Goal: Information Seeking & Learning: Learn about a topic

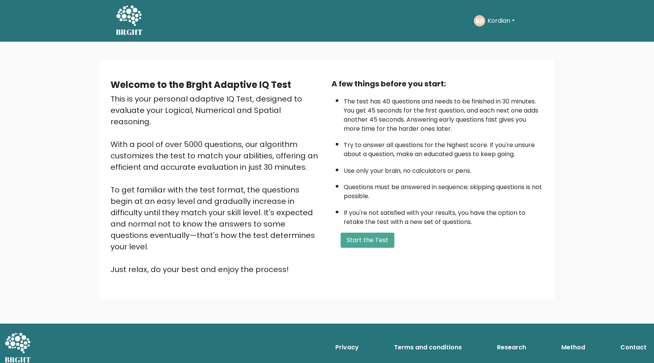
click at [510, 22] on button "Kordian" at bounding box center [501, 21] width 32 height 10
click at [492, 38] on link "Dashboard" at bounding box center [504, 40] width 60 height 12
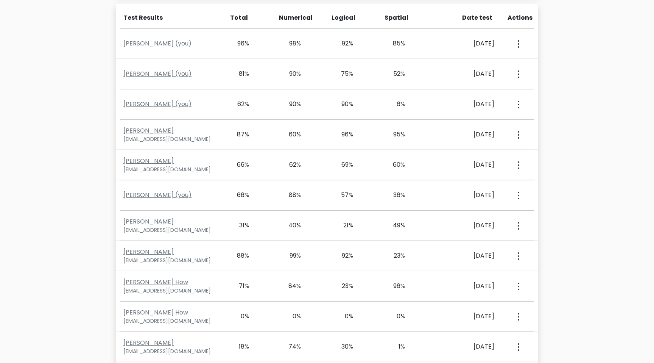
scroll to position [336, 0]
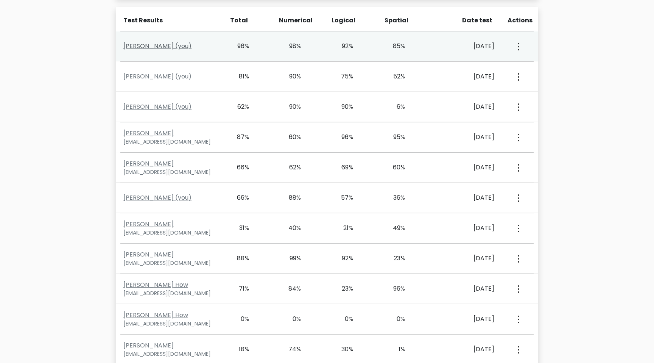
click at [161, 44] on link "Kordian Sasiela (you)" at bounding box center [157, 46] width 68 height 9
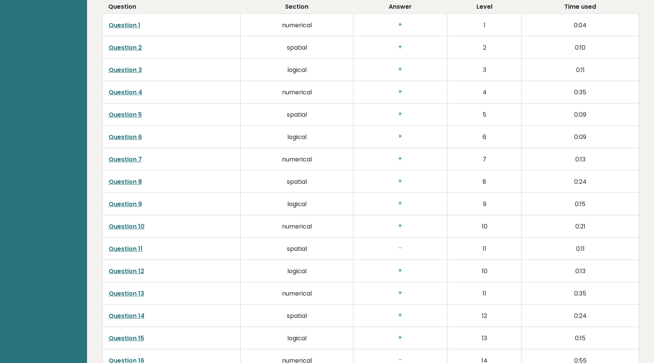
scroll to position [1237, 0]
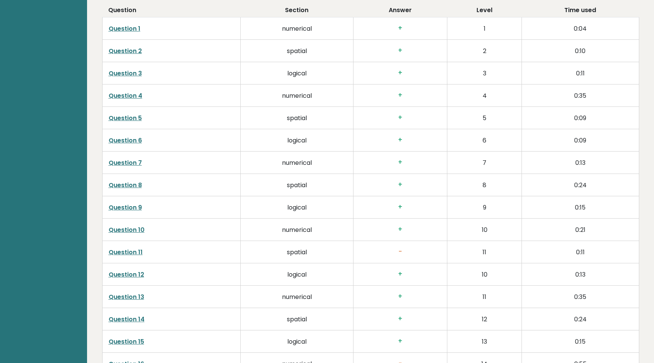
click at [137, 251] on link "Question 11" at bounding box center [126, 252] width 34 height 9
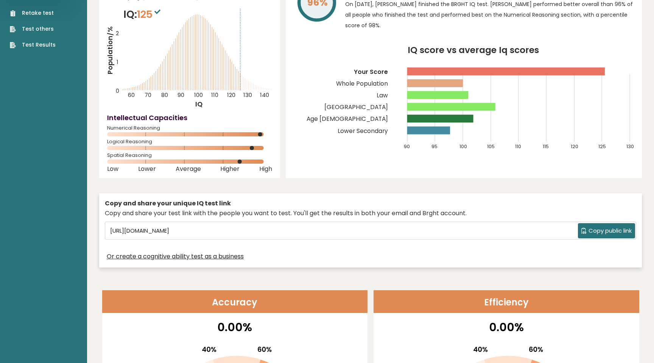
scroll to position [55, 0]
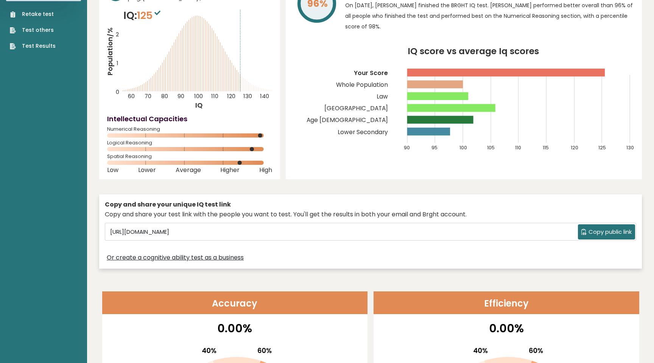
click at [600, 229] on span "Copy public link" at bounding box center [610, 231] width 43 height 9
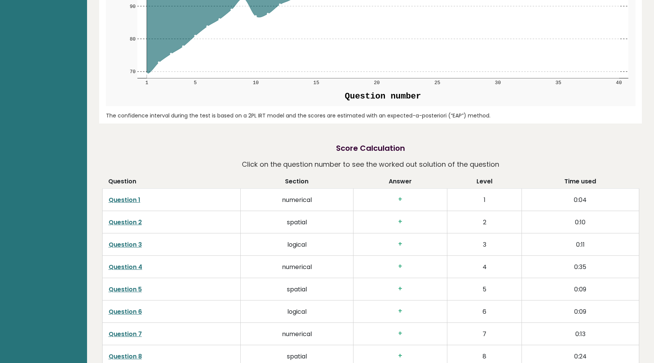
scroll to position [1005, 0]
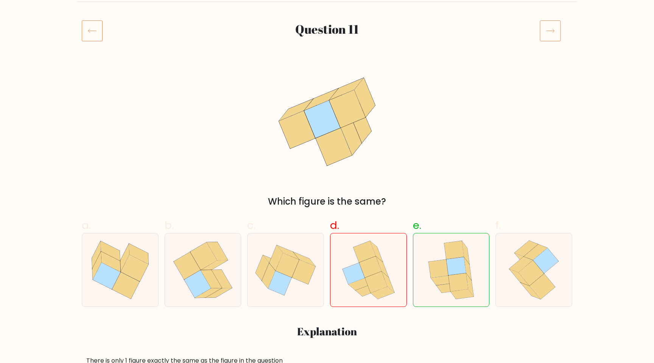
scroll to position [88, 0]
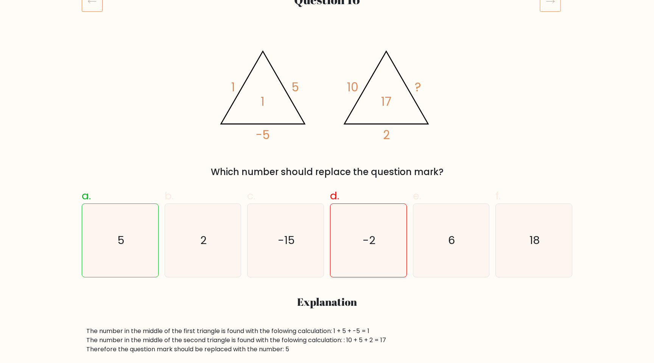
click at [373, 254] on icon "-2" at bounding box center [368, 240] width 73 height 73
click at [327, 72] on input "d. -2" at bounding box center [327, 69] width 0 height 5
radio input "true"
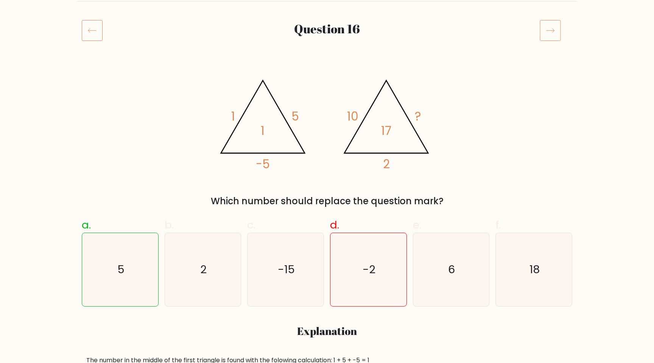
scroll to position [85, 0]
click at [97, 28] on icon at bounding box center [92, 30] width 21 height 21
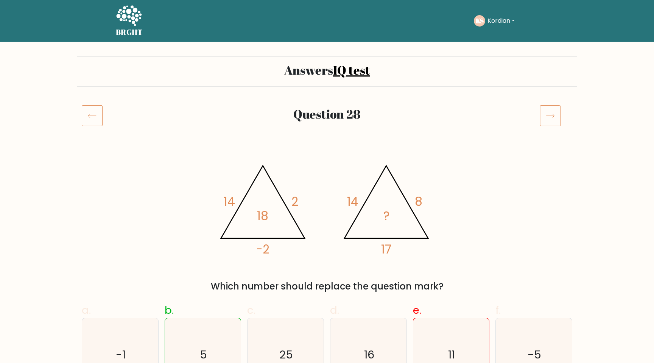
click at [490, 23] on button "Kordian" at bounding box center [501, 21] width 32 height 10
click at [492, 34] on link "Dashboard" at bounding box center [504, 37] width 60 height 12
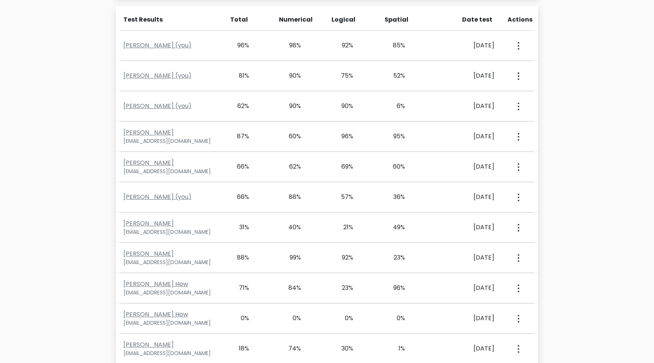
scroll to position [329, 0]
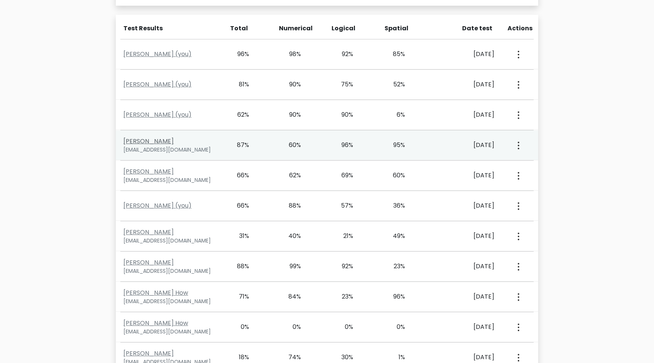
click at [153, 140] on link "Jan Kowalski" at bounding box center [148, 141] width 50 height 9
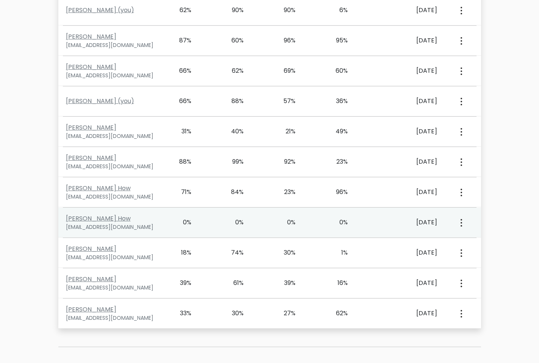
scroll to position [432, 0]
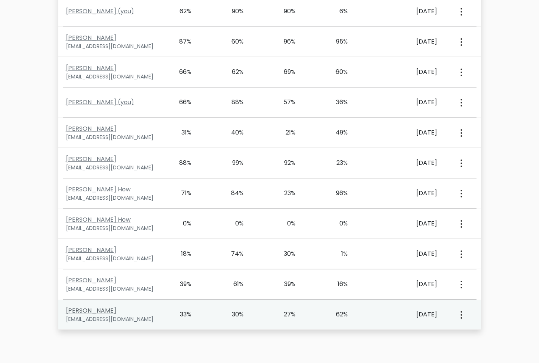
click at [100, 307] on link "[PERSON_NAME]" at bounding box center [91, 310] width 50 height 9
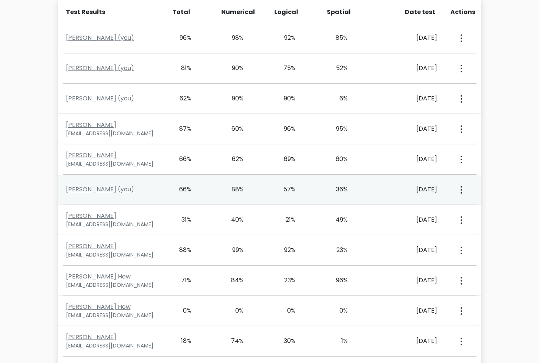
scroll to position [343, 0]
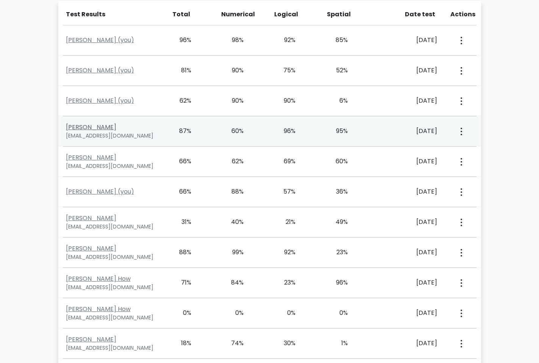
click at [95, 126] on link "[PERSON_NAME]" at bounding box center [91, 127] width 50 height 9
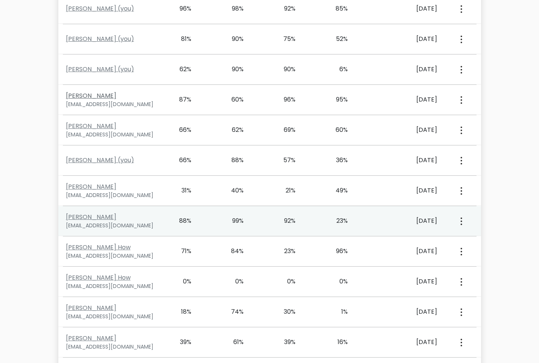
scroll to position [377, 0]
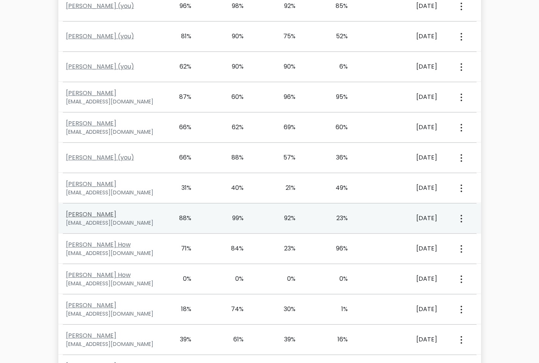
click at [93, 215] on link "Karol Kondrat" at bounding box center [91, 214] width 50 height 9
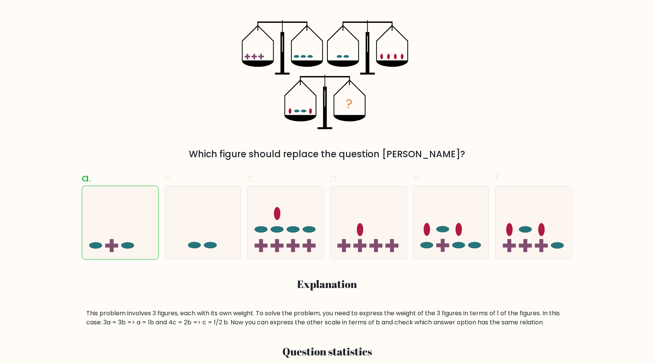
scroll to position [132, 0]
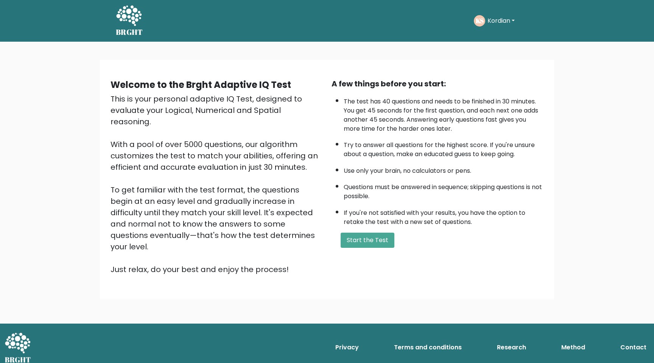
click at [498, 23] on button "Kordian" at bounding box center [501, 21] width 32 height 10
click at [497, 36] on link "Dashboard" at bounding box center [504, 40] width 60 height 12
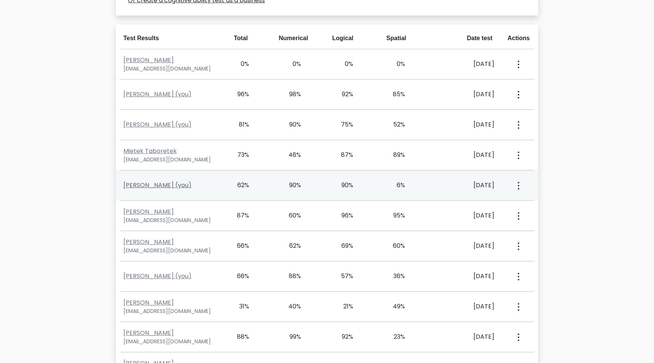
scroll to position [315, 0]
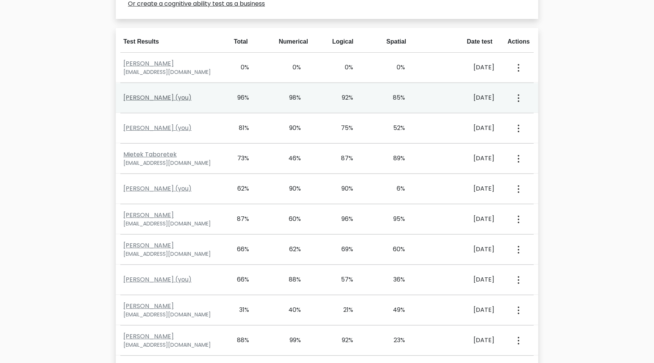
click at [172, 96] on link "[PERSON_NAME] (you)" at bounding box center [157, 97] width 68 height 9
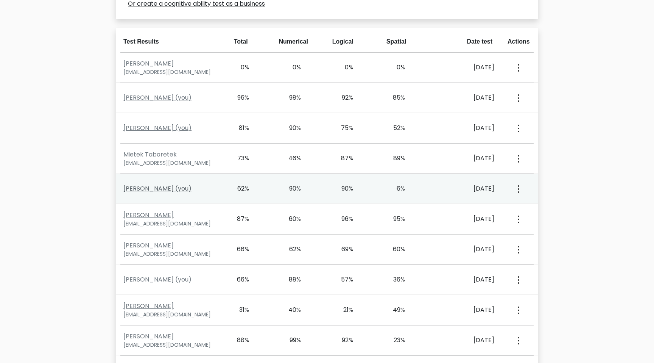
click at [156, 186] on link "[PERSON_NAME] (you)" at bounding box center [157, 188] width 68 height 9
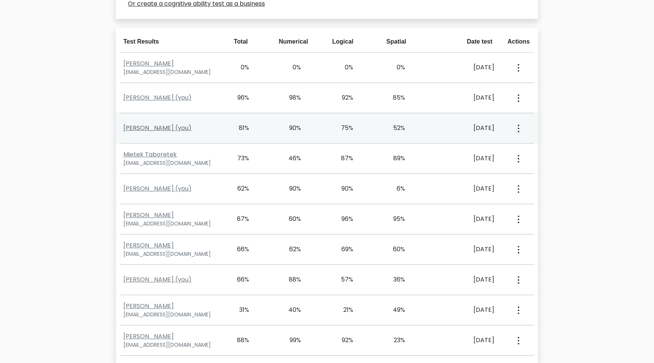
click at [159, 126] on link "Kordian Sasiela (you)" at bounding box center [157, 127] width 68 height 9
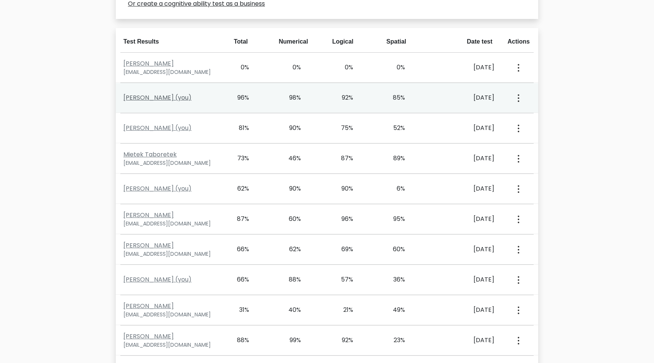
click at [166, 98] on link "Kordian Sasiela (you)" at bounding box center [157, 97] width 68 height 9
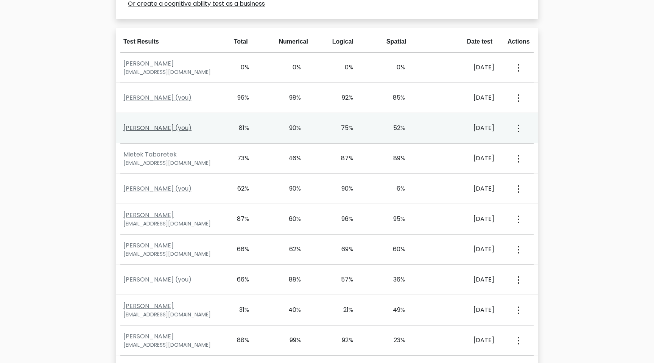
click at [158, 128] on link "Kordian Sasiela (you)" at bounding box center [157, 127] width 68 height 9
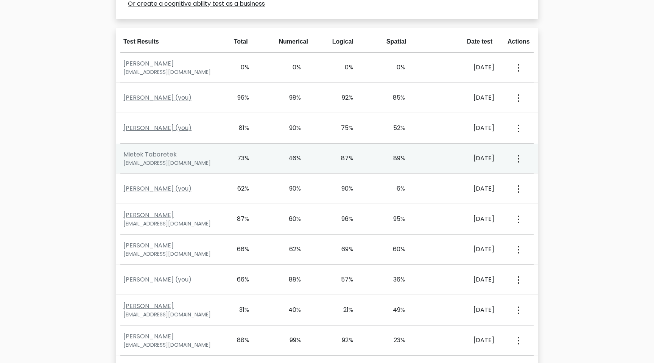
scroll to position [323, 0]
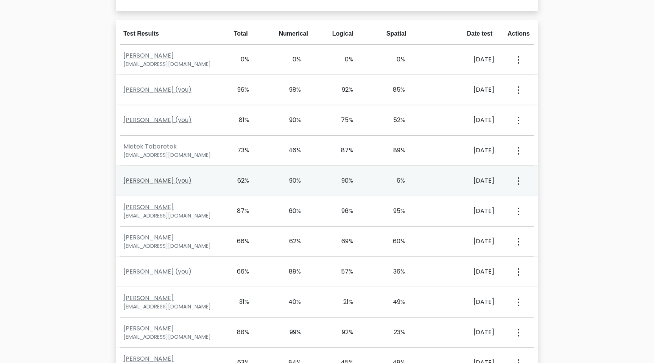
click at [161, 179] on link "Kordian Sasiela (you)" at bounding box center [157, 180] width 68 height 9
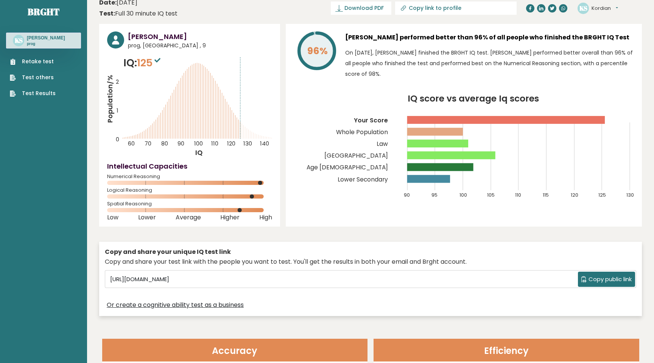
scroll to position [12, 0]
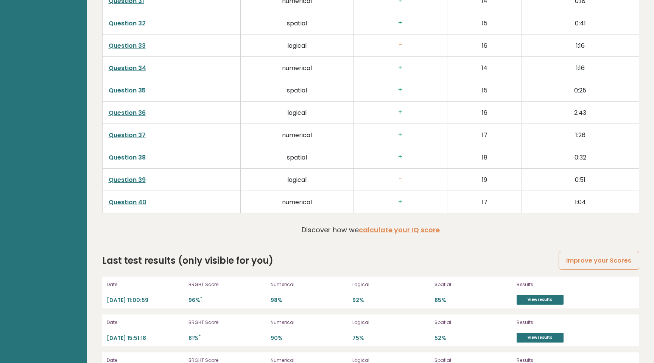
scroll to position [2005, 0]
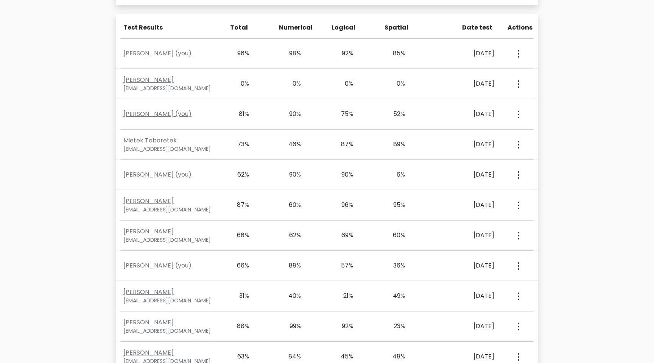
scroll to position [336, 0]
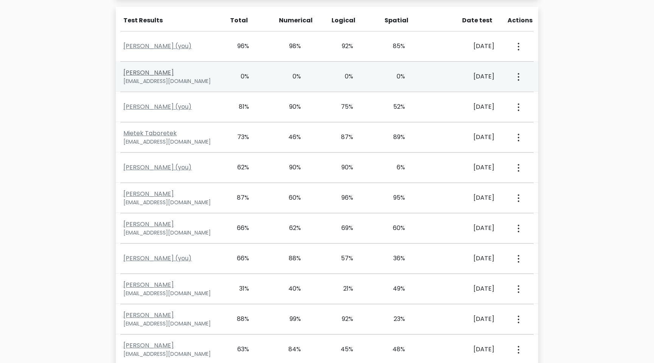
click at [140, 72] on link "Jan Ćwikła" at bounding box center [148, 72] width 50 height 9
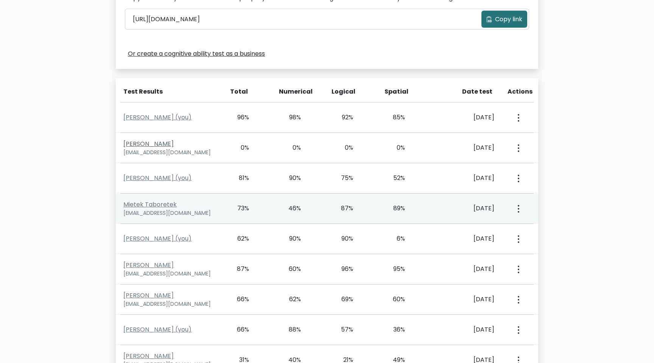
scroll to position [266, 0]
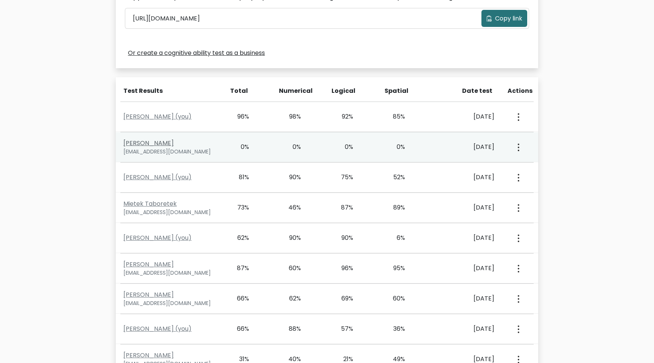
click at [147, 146] on link "[PERSON_NAME]" at bounding box center [148, 143] width 50 height 9
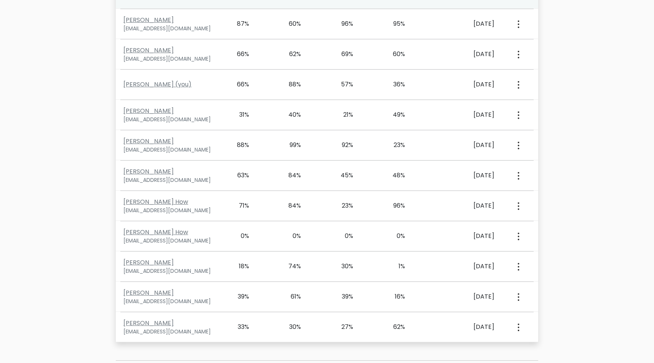
scroll to position [531, 0]
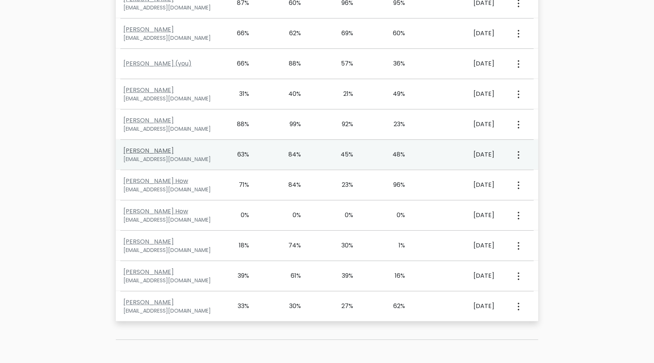
click at [153, 151] on link "Wiesław Wszywka" at bounding box center [148, 150] width 50 height 9
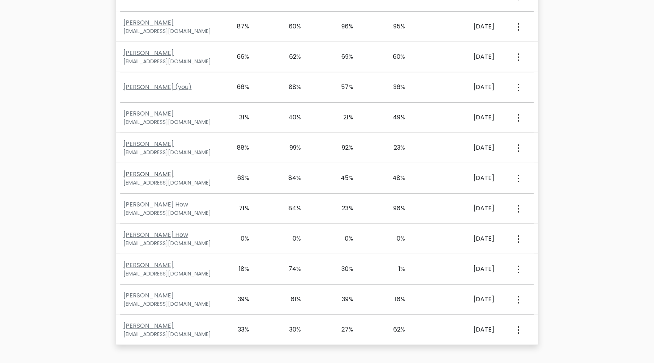
scroll to position [506, 0]
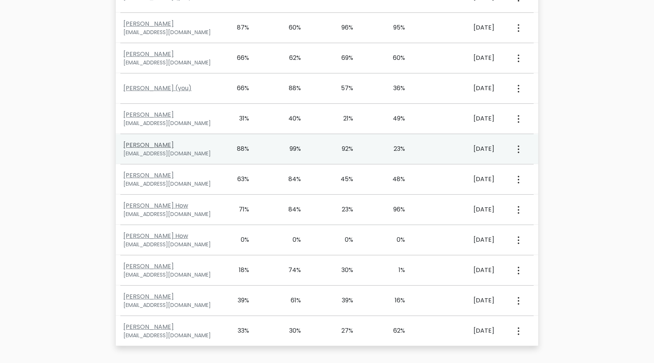
click at [139, 145] on link "[PERSON_NAME]" at bounding box center [148, 144] width 50 height 9
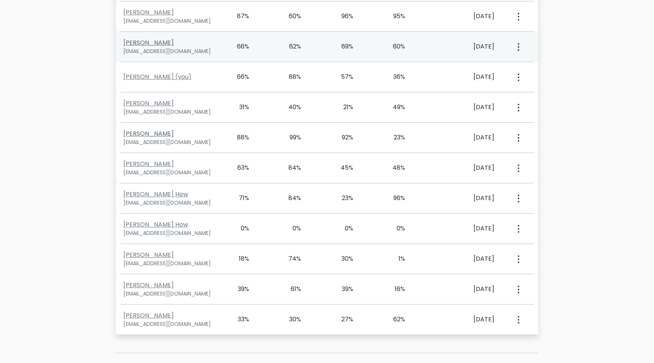
scroll to position [518, 0]
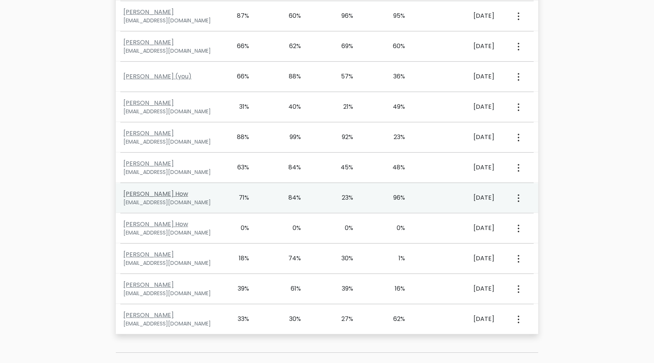
click at [140, 192] on link "[PERSON_NAME] How" at bounding box center [155, 193] width 65 height 9
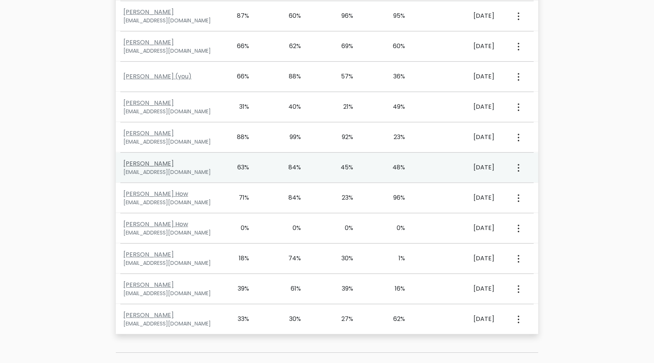
click at [159, 162] on link "Wiesław Wszywka" at bounding box center [148, 163] width 50 height 9
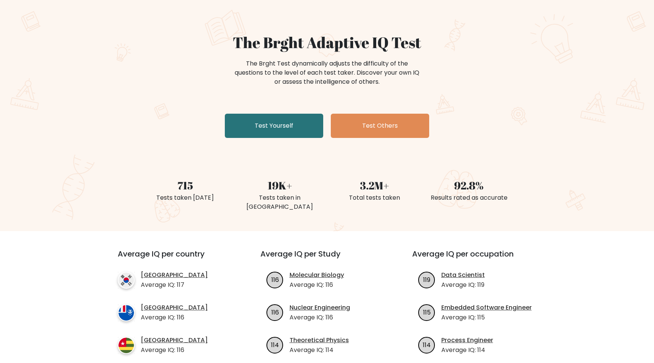
scroll to position [25, 0]
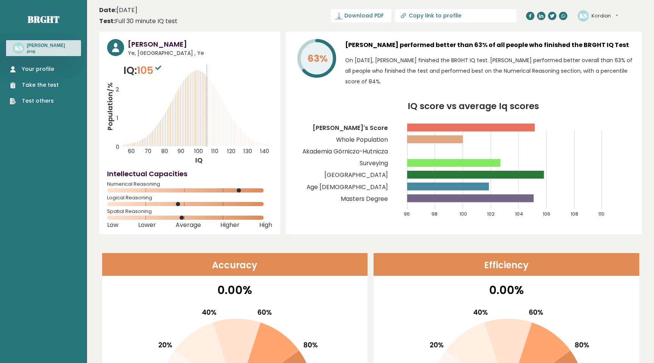
scroll to position [4, 0]
click at [31, 64] on div "Your profile Take the test Test others" at bounding box center [43, 80] width 75 height 49
click at [31, 67] on link "Your profile" at bounding box center [34, 69] width 49 height 8
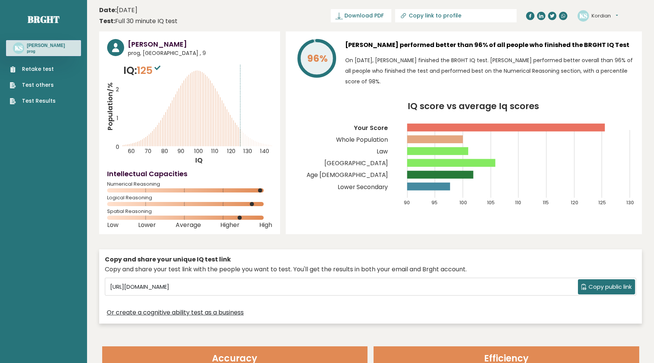
click at [40, 84] on link "Test others" at bounding box center [33, 85] width 46 height 8
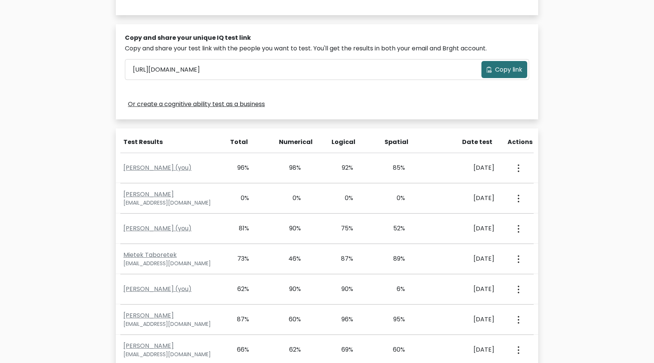
scroll to position [318, 0]
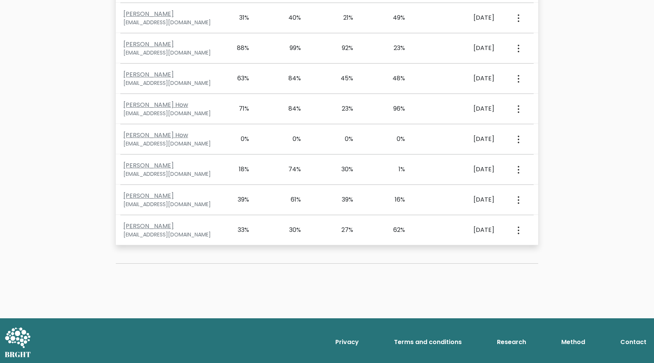
scroll to position [609, 0]
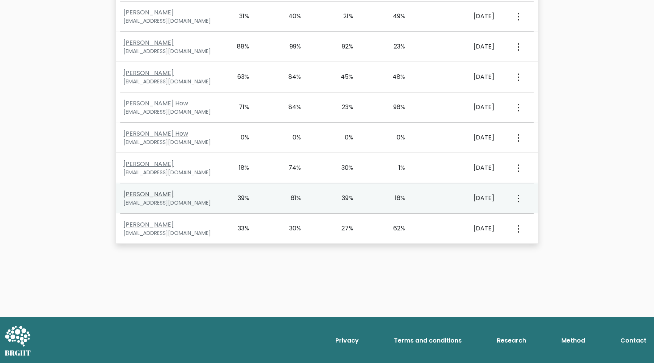
click at [155, 192] on link "[PERSON_NAME]" at bounding box center [148, 194] width 50 height 9
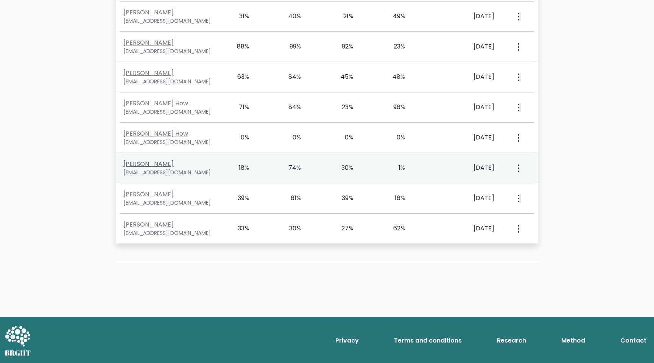
click at [158, 162] on link "[PERSON_NAME]" at bounding box center [148, 163] width 50 height 9
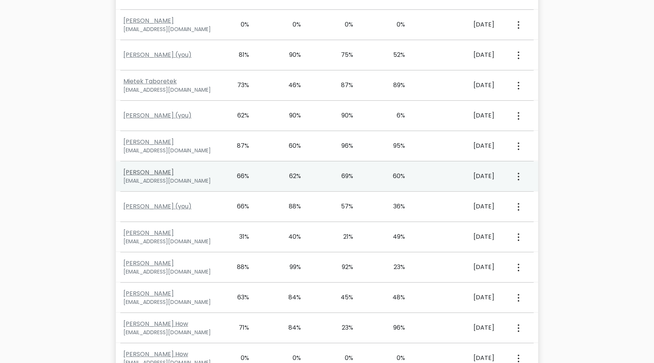
scroll to position [378, 0]
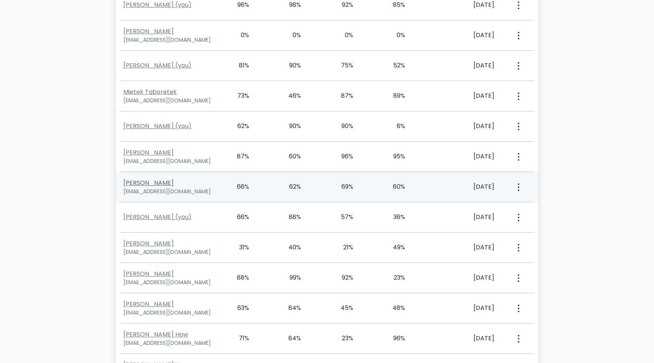
click at [140, 180] on link "[PERSON_NAME]" at bounding box center [148, 182] width 50 height 9
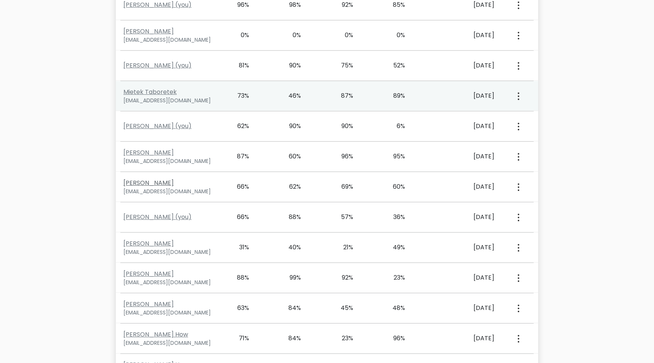
scroll to position [0, 0]
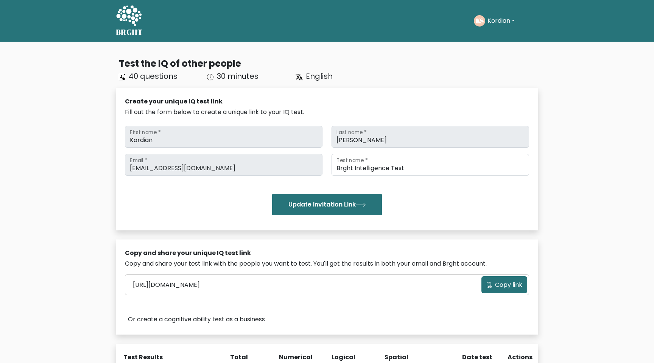
click at [509, 284] on span "Copy link" at bounding box center [508, 284] width 27 height 9
click at [324, 74] on span "English" at bounding box center [319, 76] width 27 height 11
click at [476, 24] on text "KS" at bounding box center [480, 20] width 8 height 9
click at [501, 23] on button "Kordian" at bounding box center [501, 21] width 32 height 10
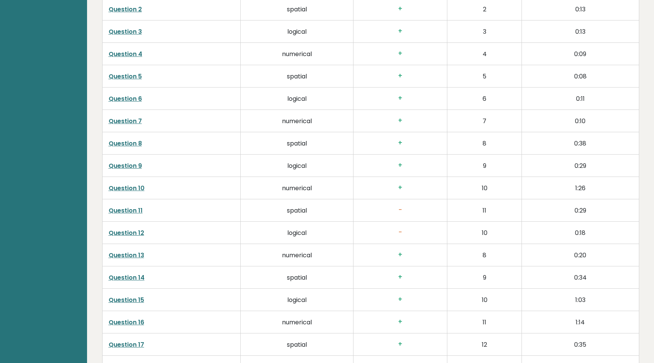
scroll to position [1173, 0]
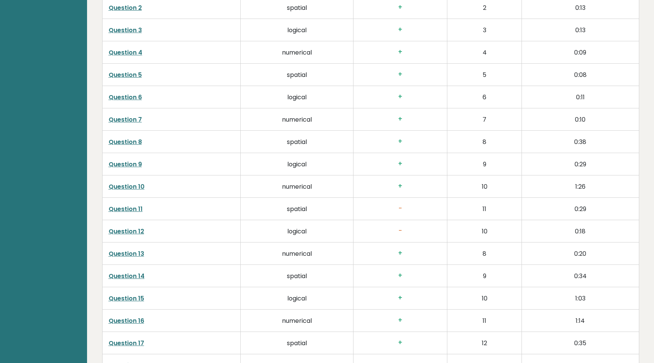
click at [123, 207] on link "Question 11" at bounding box center [126, 208] width 34 height 9
click at [123, 230] on link "Question 12" at bounding box center [127, 231] width 36 height 9
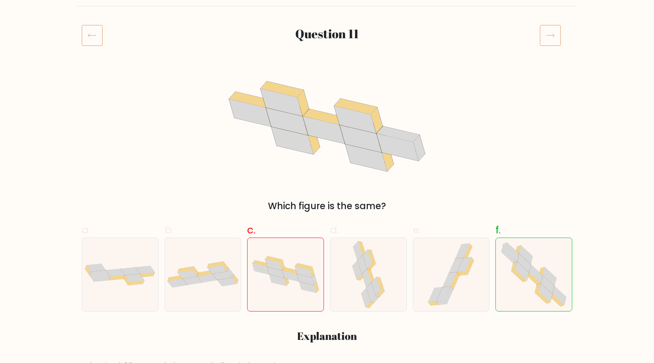
scroll to position [83, 0]
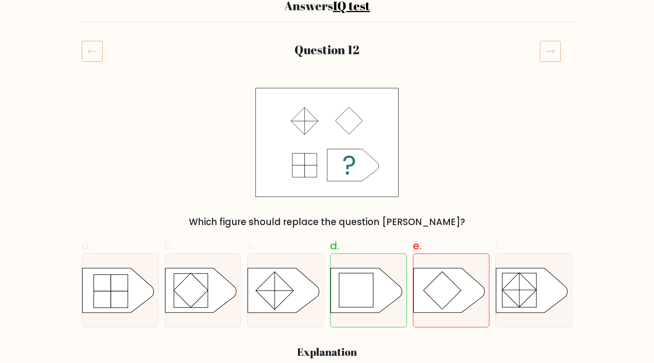
scroll to position [65, 0]
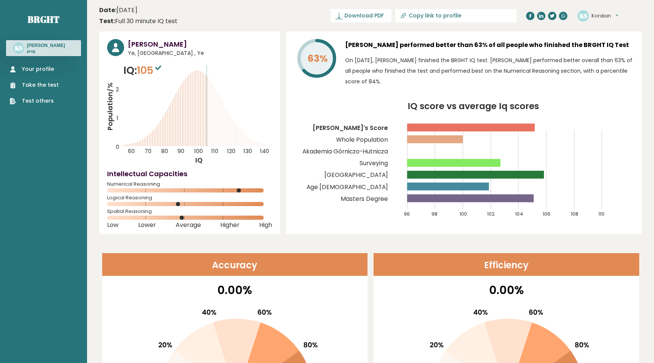
click at [603, 14] on button "Kordian" at bounding box center [605, 16] width 26 height 8
click at [602, 30] on link "Dashboard" at bounding box center [611, 28] width 39 height 11
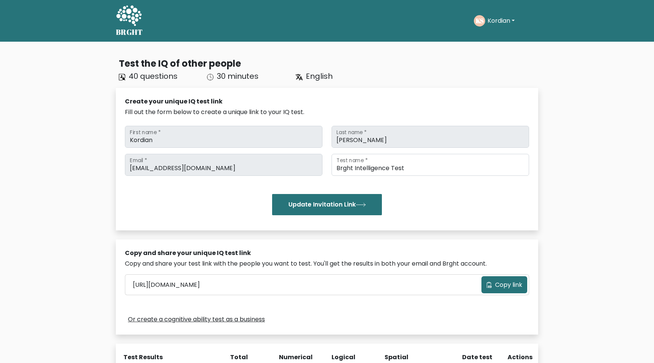
click at [509, 288] on span "Copy link" at bounding box center [508, 284] width 27 height 9
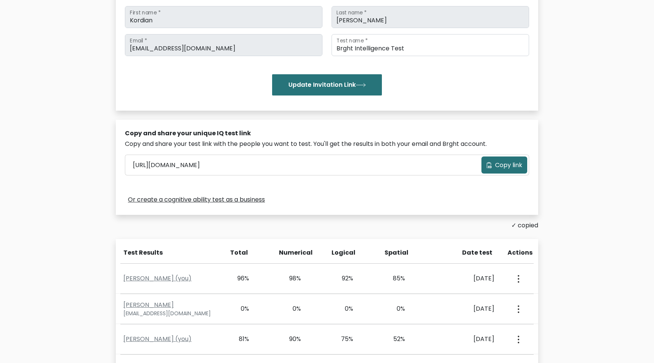
scroll to position [66, 0]
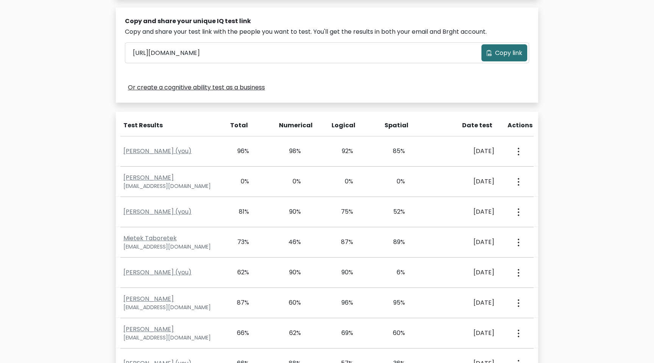
scroll to position [235, 0]
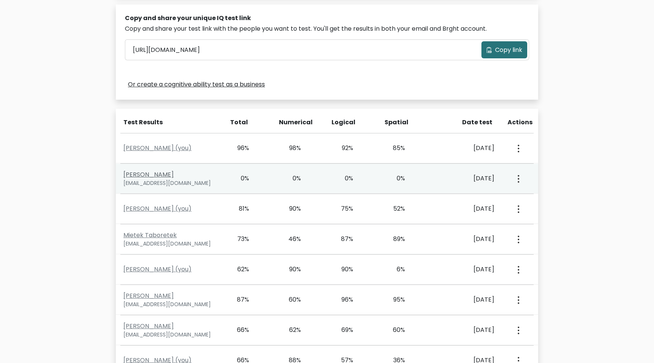
click at [147, 175] on link "Jan Ćwikła" at bounding box center [148, 174] width 50 height 9
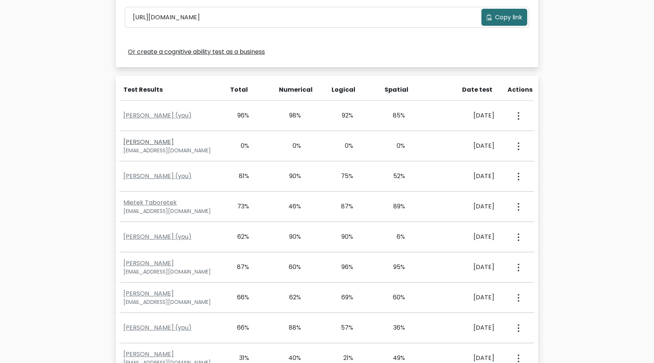
scroll to position [269, 0]
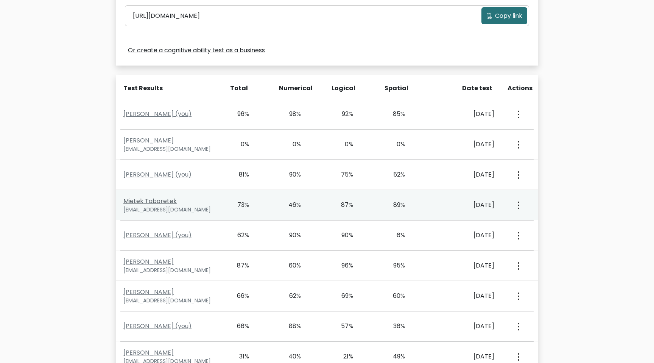
click at [152, 202] on link "Mietek Taboretek" at bounding box center [149, 200] width 53 height 9
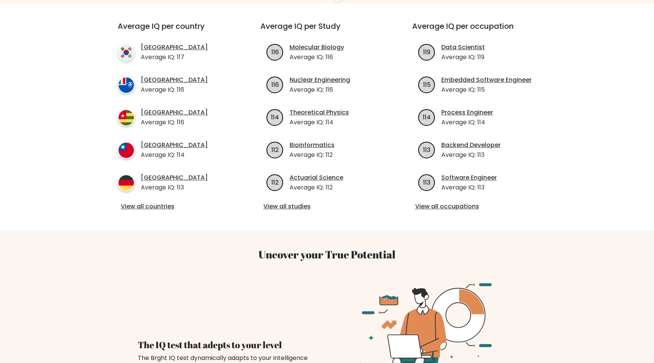
scroll to position [283, 0]
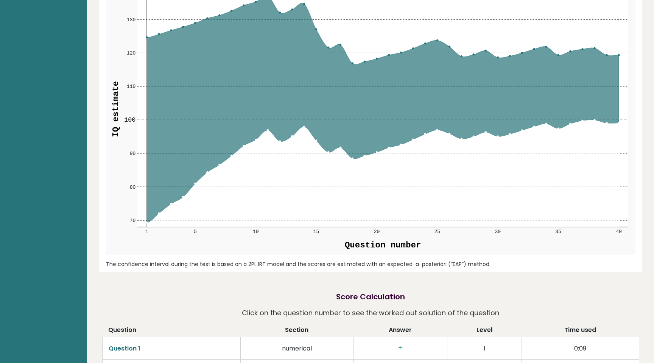
scroll to position [692, 0]
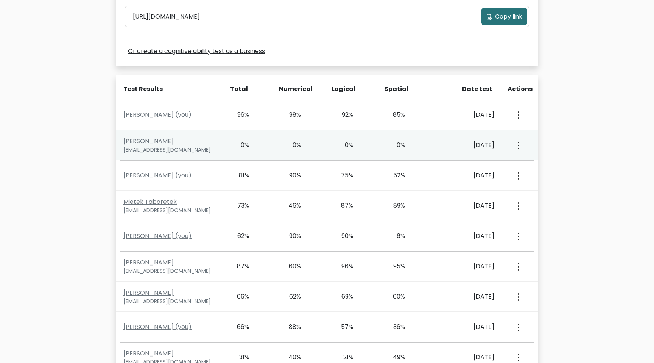
scroll to position [269, 0]
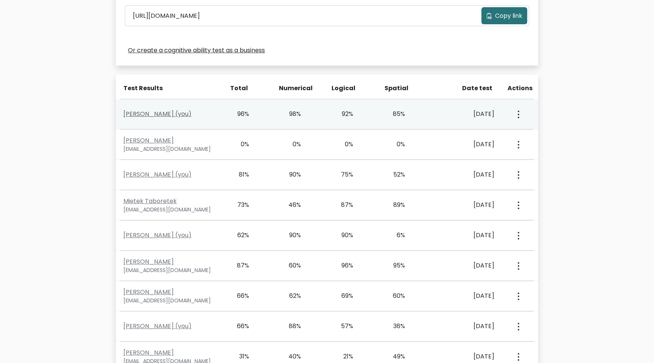
click at [160, 112] on link "[PERSON_NAME] (you)" at bounding box center [157, 113] width 68 height 9
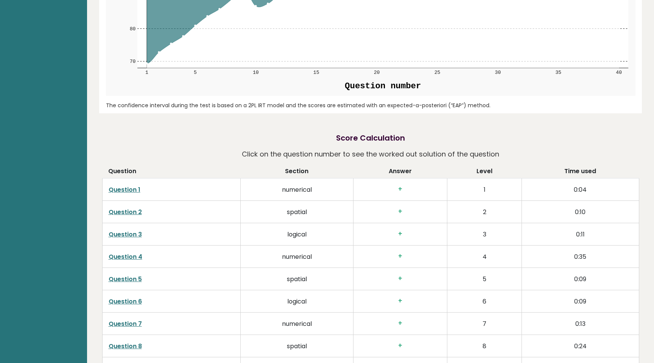
scroll to position [1076, 0]
click at [129, 190] on link "Question 1" at bounding box center [125, 189] width 32 height 9
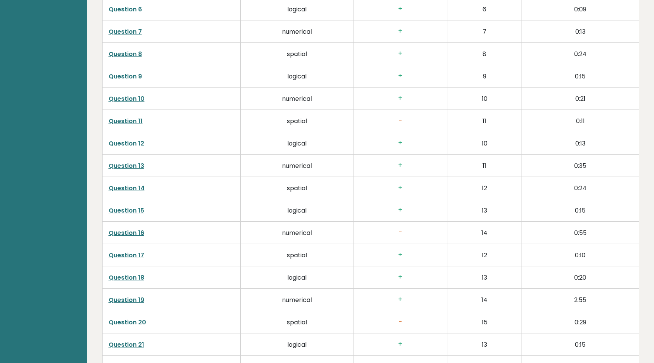
scroll to position [1383, 0]
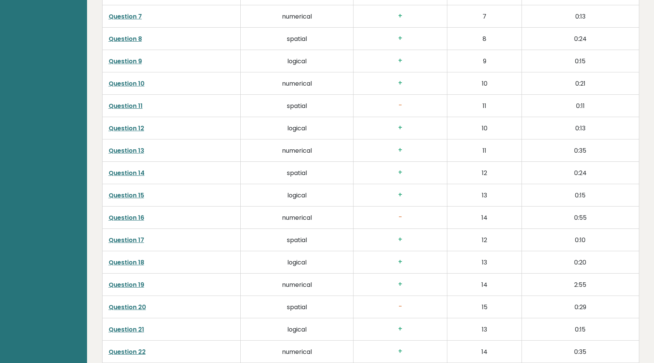
click at [139, 214] on link "Question 16" at bounding box center [127, 217] width 36 height 9
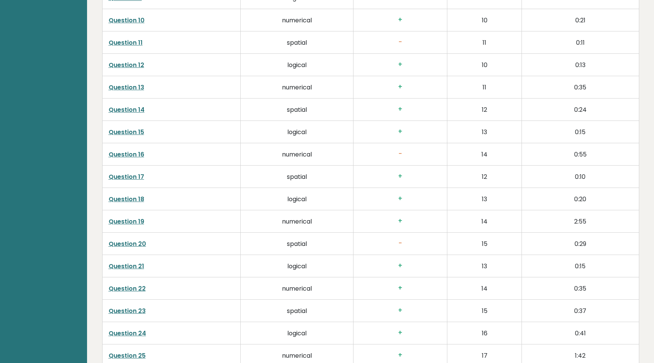
scroll to position [1451, 0]
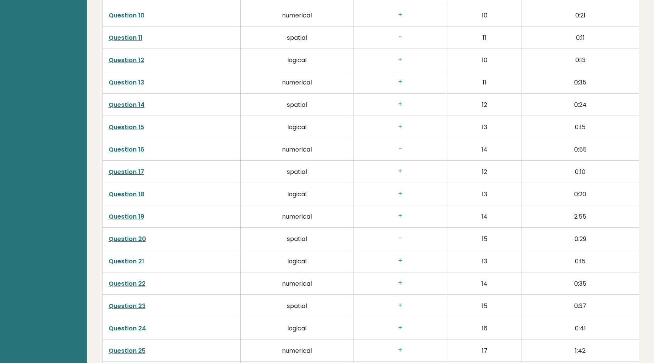
click at [129, 190] on link "Question 18" at bounding box center [127, 194] width 36 height 9
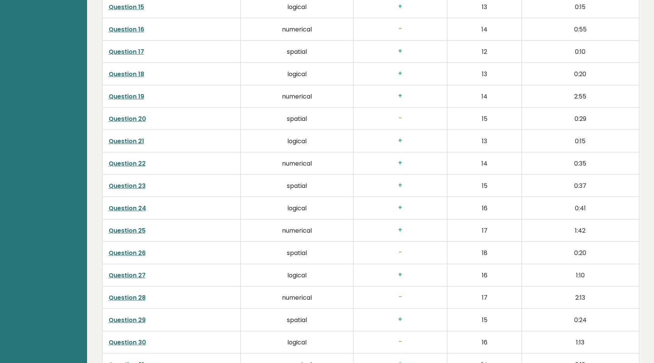
scroll to position [1572, 0]
click at [135, 230] on link "Question 25" at bounding box center [127, 229] width 37 height 9
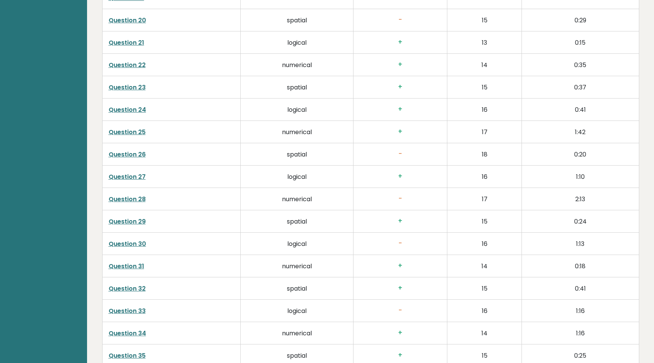
scroll to position [1670, 0]
click at [140, 153] on link "Question 26" at bounding box center [127, 153] width 37 height 9
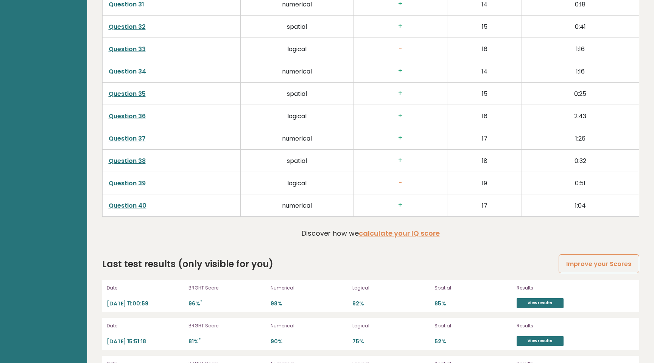
scroll to position [1930, 0]
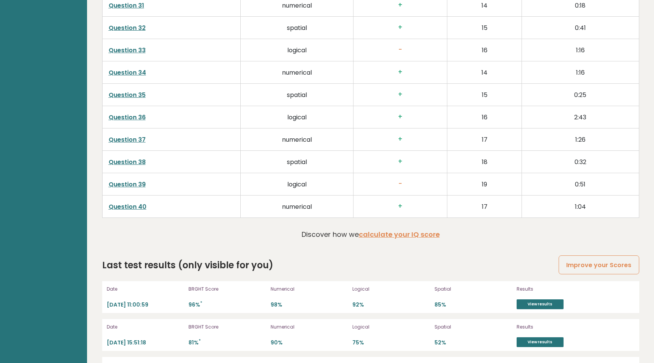
click at [127, 185] on link "Question 39" at bounding box center [127, 184] width 37 height 9
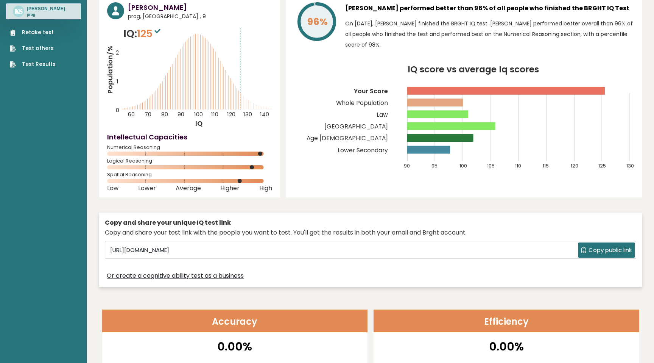
scroll to position [12, 0]
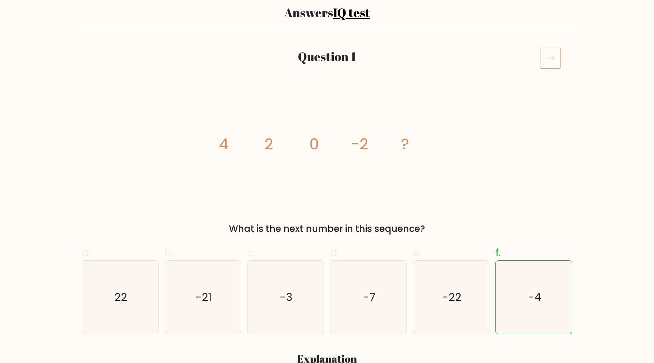
scroll to position [59, 0]
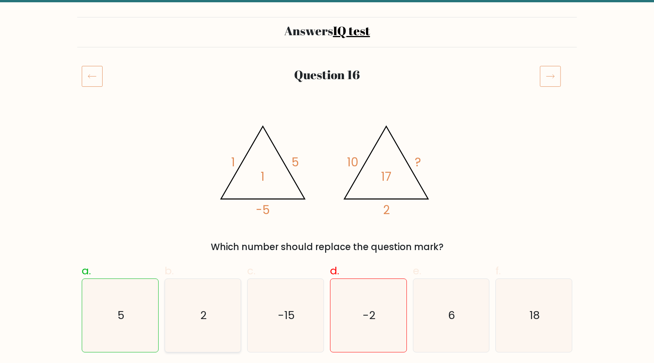
scroll to position [44, 0]
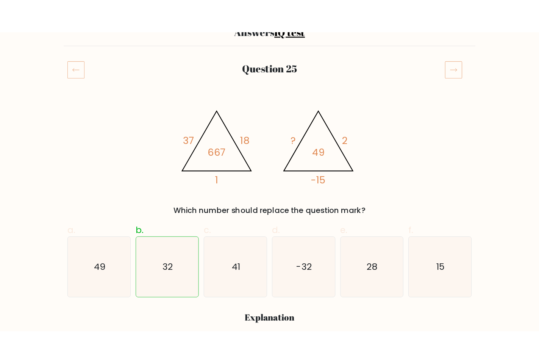
scroll to position [71, 0]
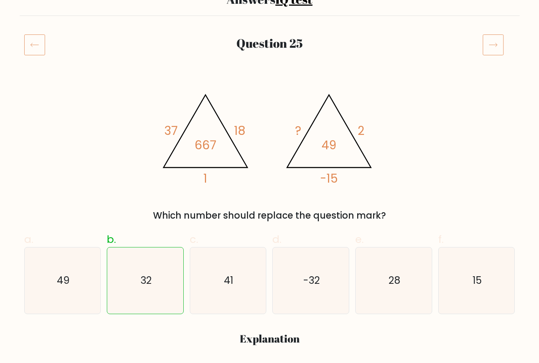
click at [114, 241] on span "b." at bounding box center [111, 239] width 9 height 15
click at [269, 115] on input "b. 32" at bounding box center [269, 113] width 0 height 5
radio input "true"
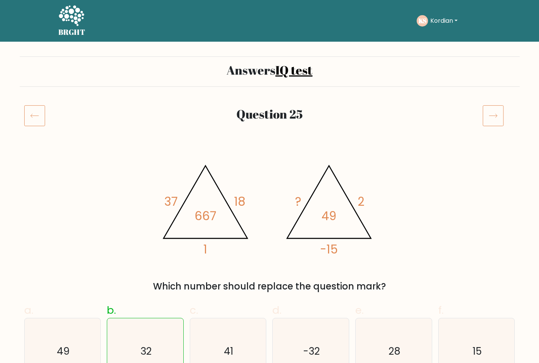
scroll to position [73, 0]
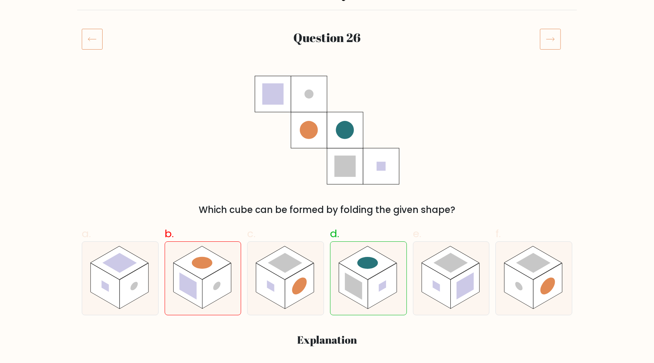
scroll to position [77, 0]
click at [491, 156] on div "Which cube can be formed by folding the given shape?" at bounding box center [327, 145] width 500 height 140
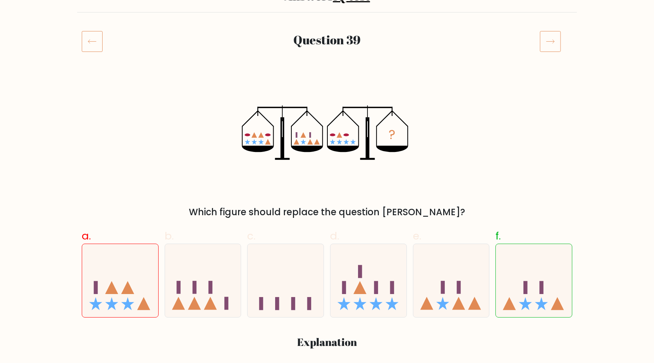
scroll to position [75, 0]
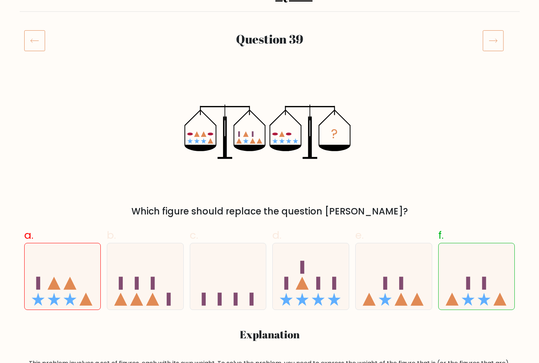
click at [25, 207] on div "? Which figure should replace the question mark?" at bounding box center [270, 147] width 500 height 140
